Goal: Transaction & Acquisition: Subscribe to service/newsletter

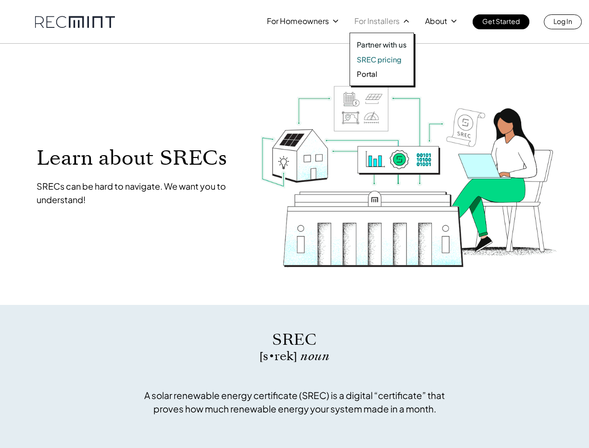
click at [378, 60] on p "SREC pricing" at bounding box center [378, 60] width 45 height 10
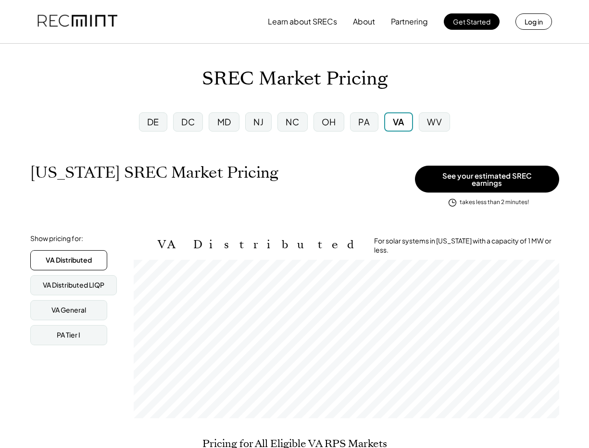
scroll to position [159, 425]
click at [172, 123] on div "DC" at bounding box center [188, 122] width 36 height 25
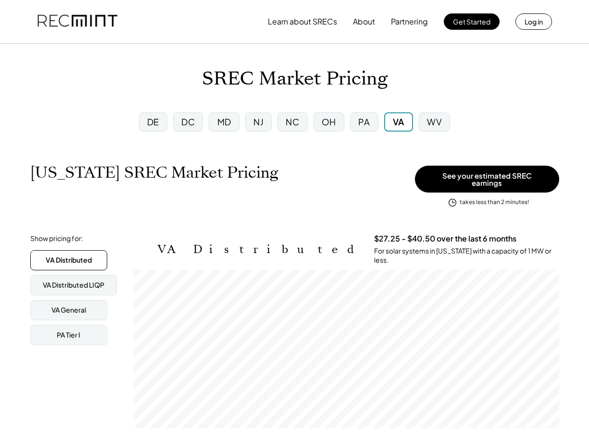
click at [182, 123] on div "DC" at bounding box center [188, 121] width 30 height 19
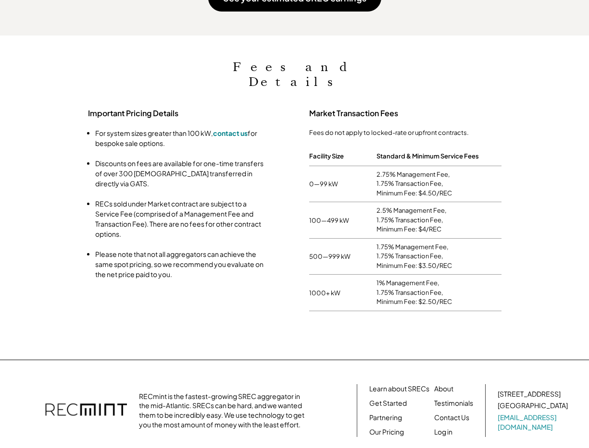
scroll to position [817, 0]
